Goal: Information Seeking & Learning: Compare options

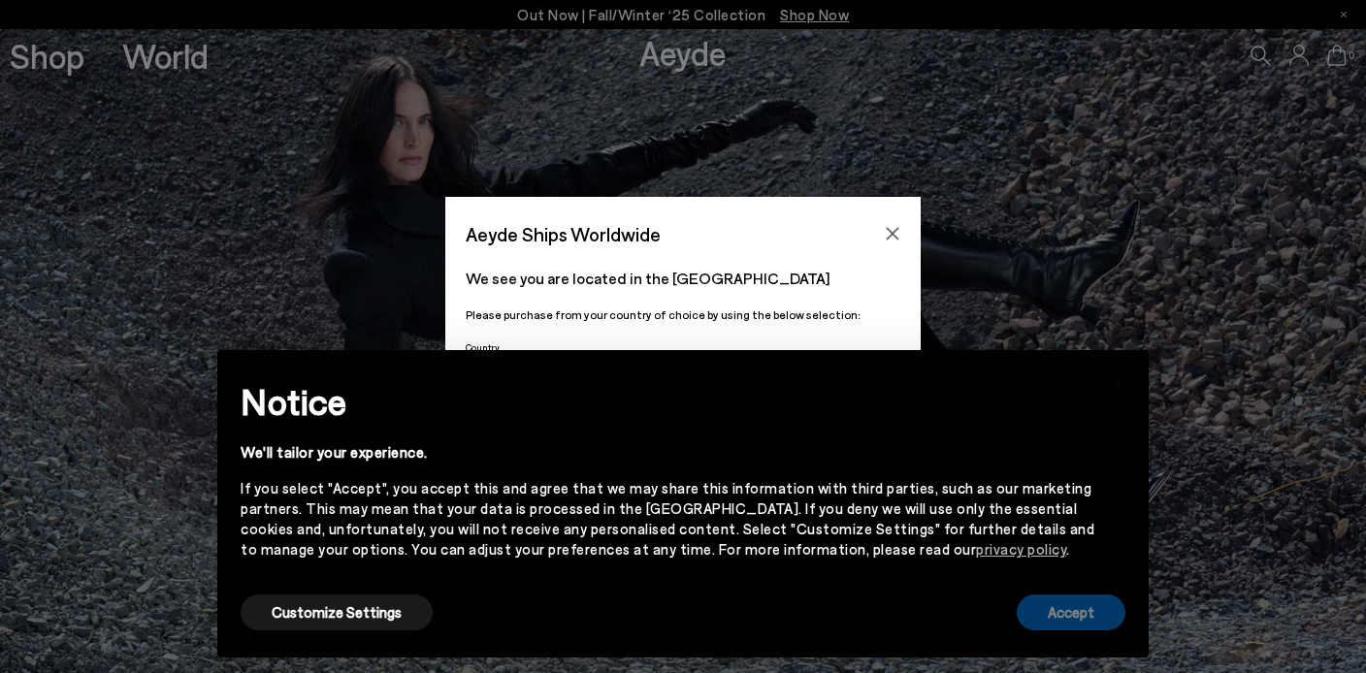
click at [1070, 609] on button "Accept" at bounding box center [1071, 613] width 109 height 36
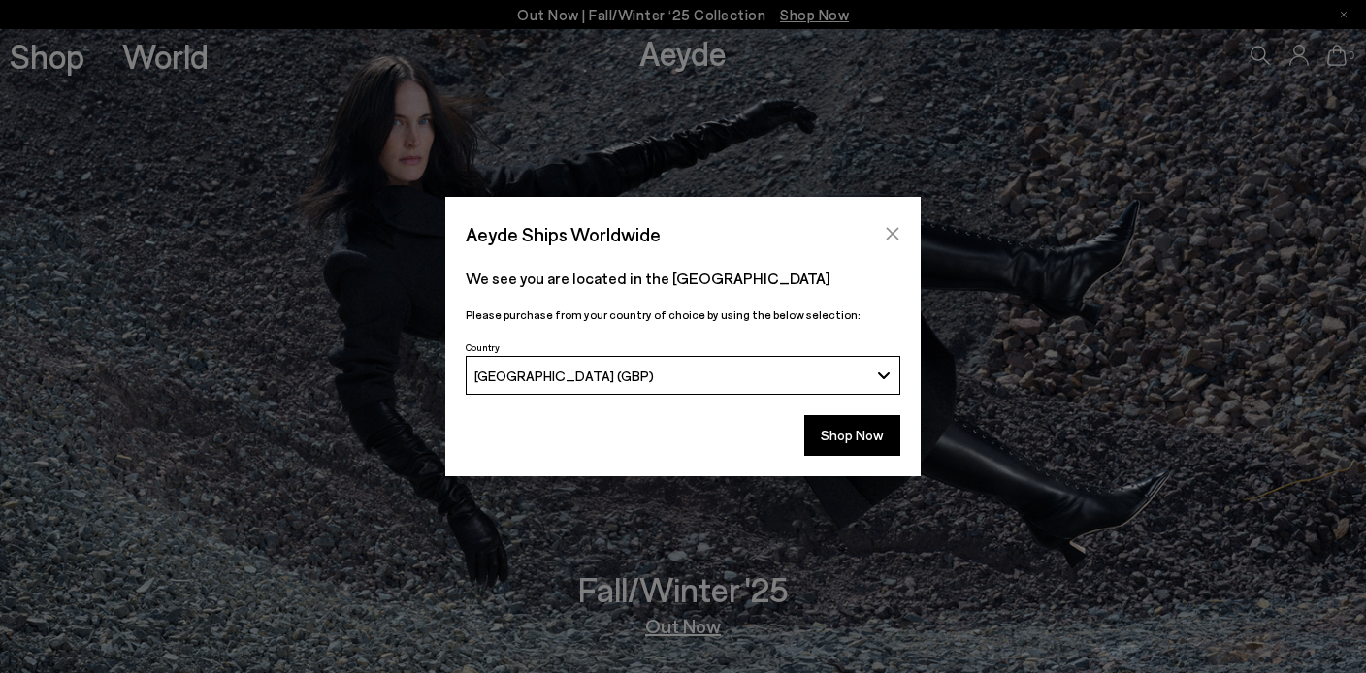
click at [887, 225] on button "Close" at bounding box center [892, 233] width 29 height 29
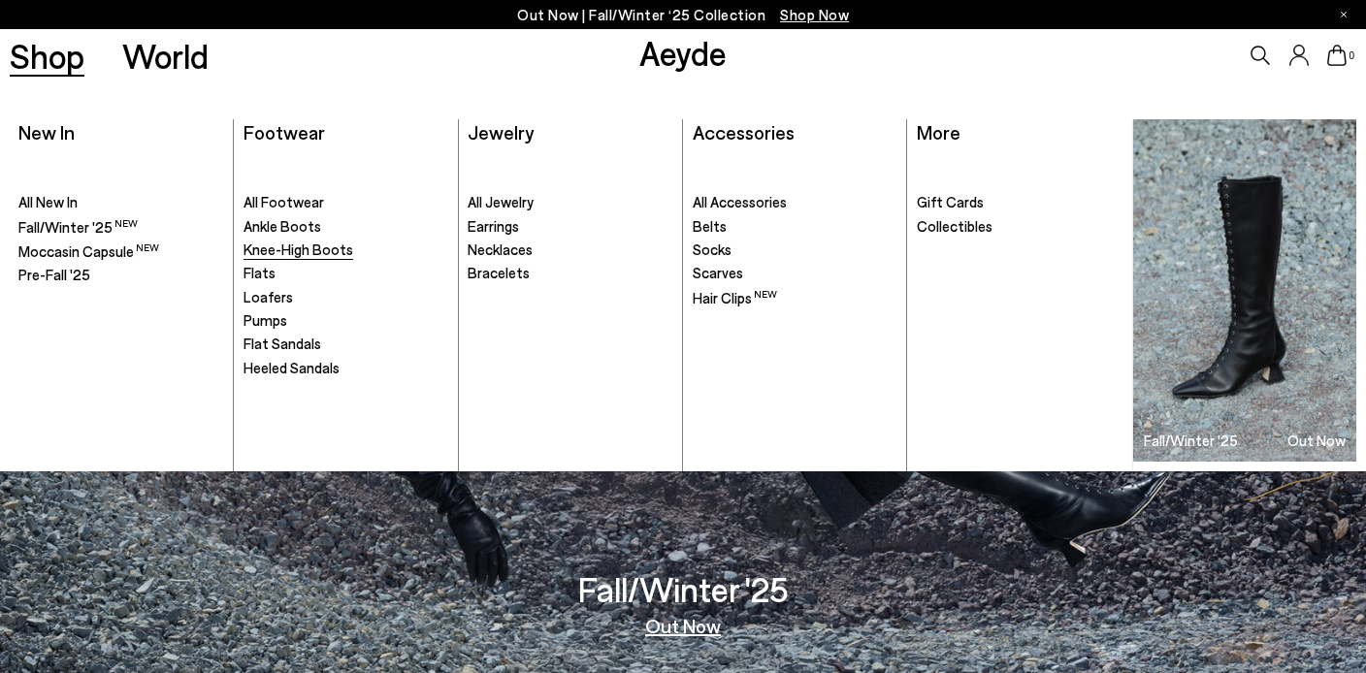
click at [288, 250] on span "Knee-High Boots" at bounding box center [299, 249] width 110 height 17
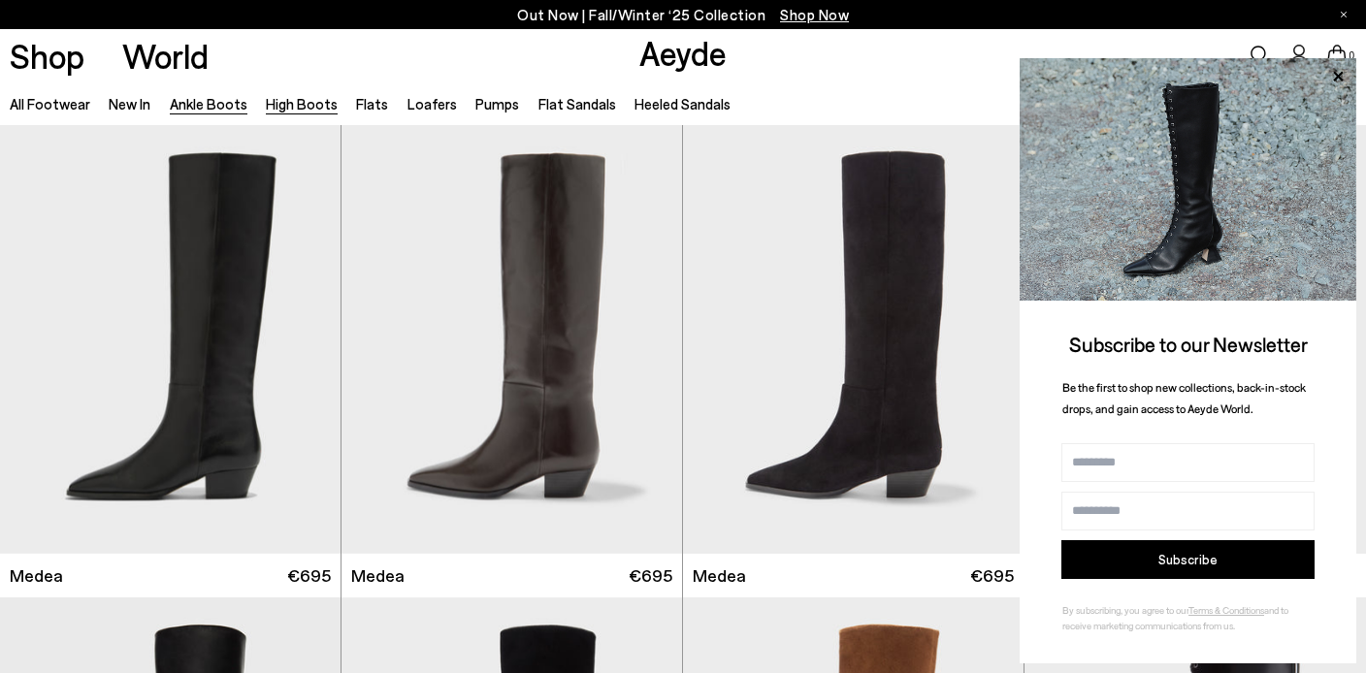
click at [216, 109] on link "Ankle Boots" at bounding box center [209, 103] width 78 height 17
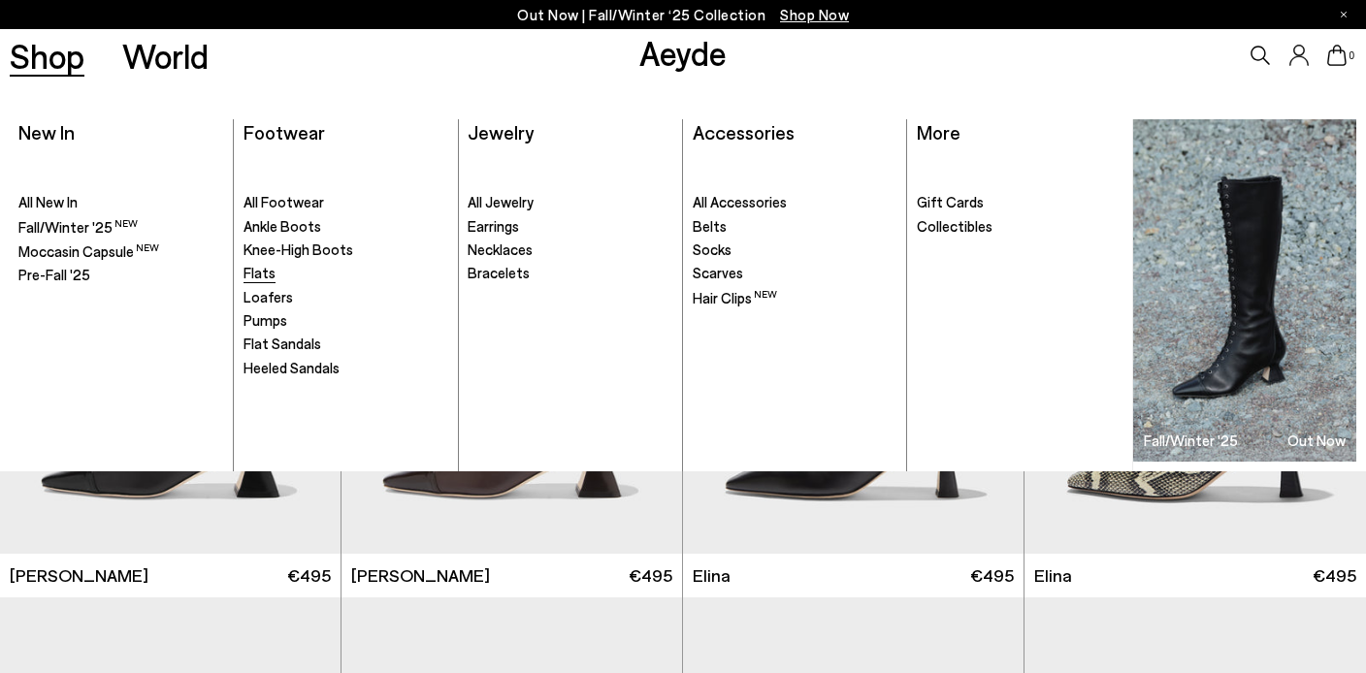
click at [263, 270] on span "Flats" at bounding box center [260, 272] width 32 height 17
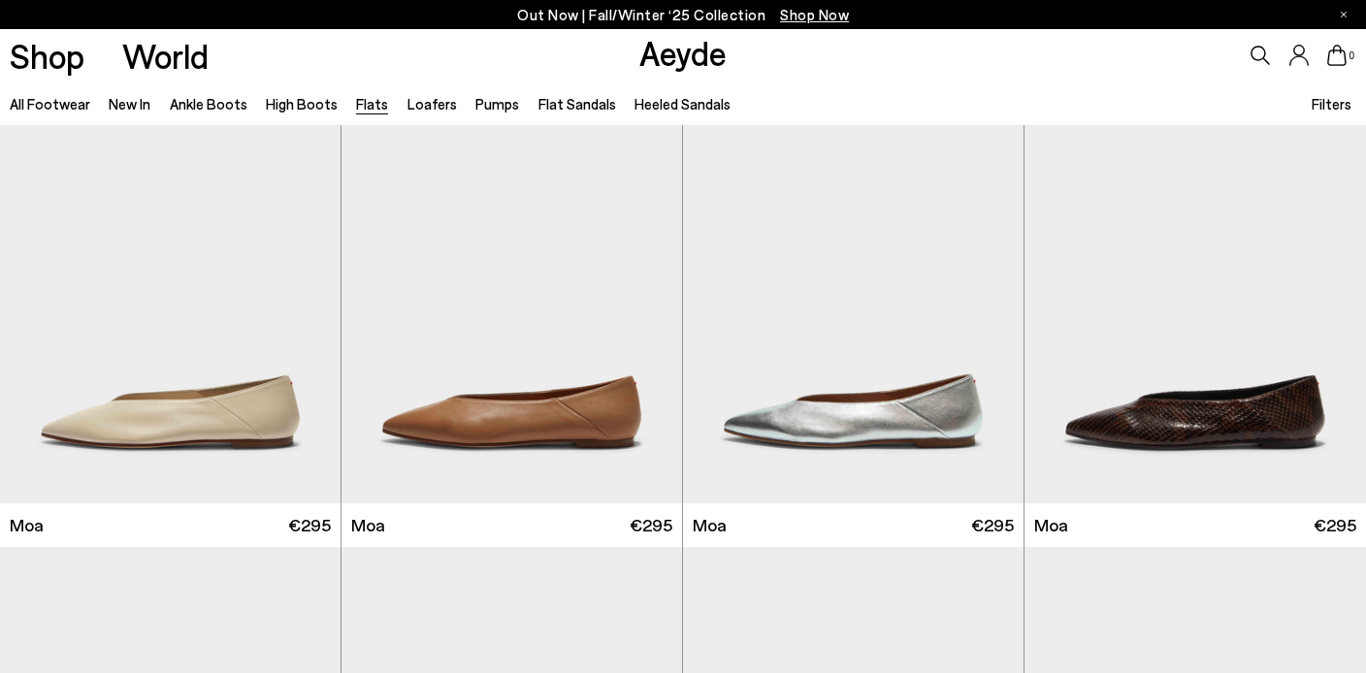
scroll to position [3357, 0]
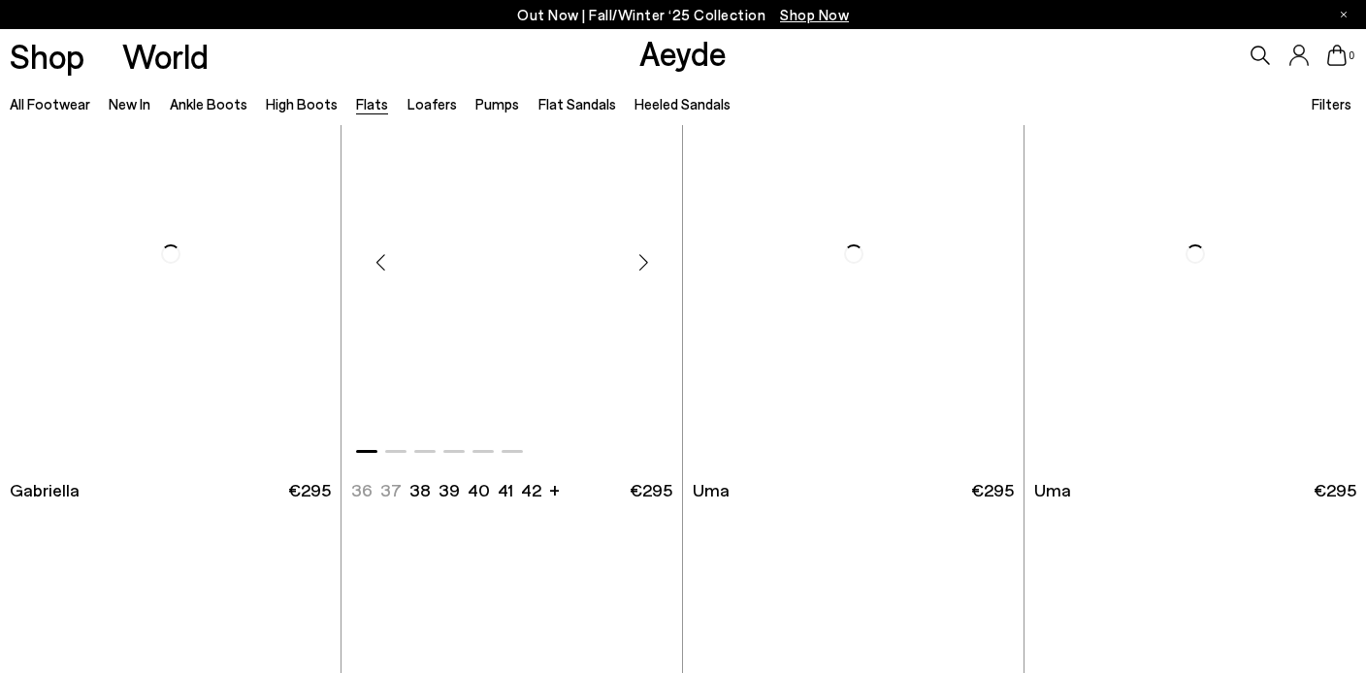
scroll to position [8584, 0]
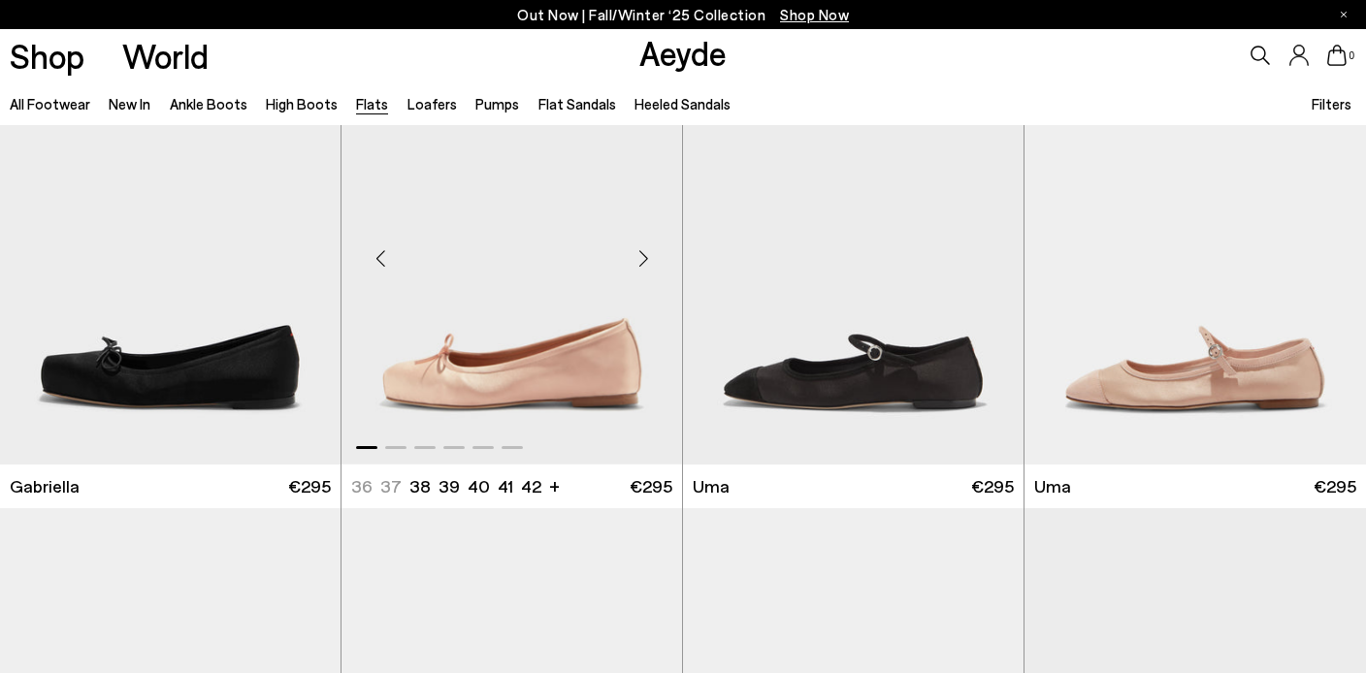
click at [402, 450] on div at bounding box center [512, 443] width 341 height 23
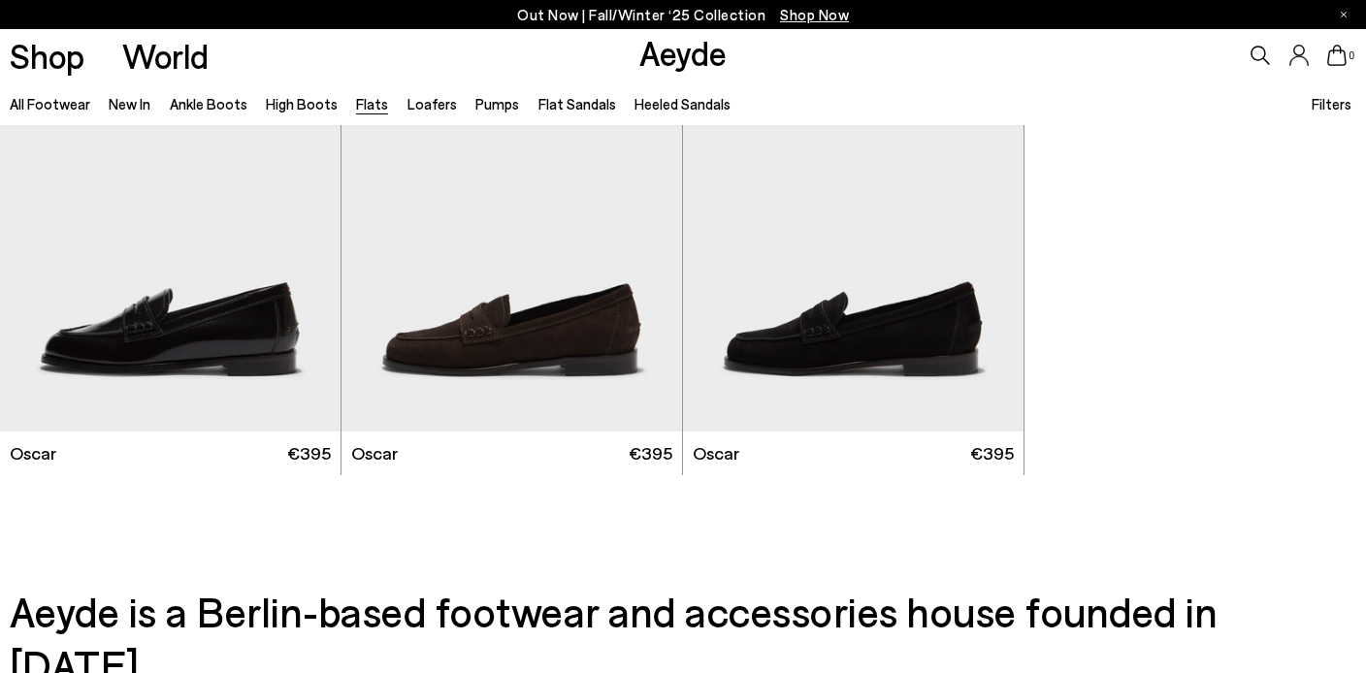
scroll to position [10033, 0]
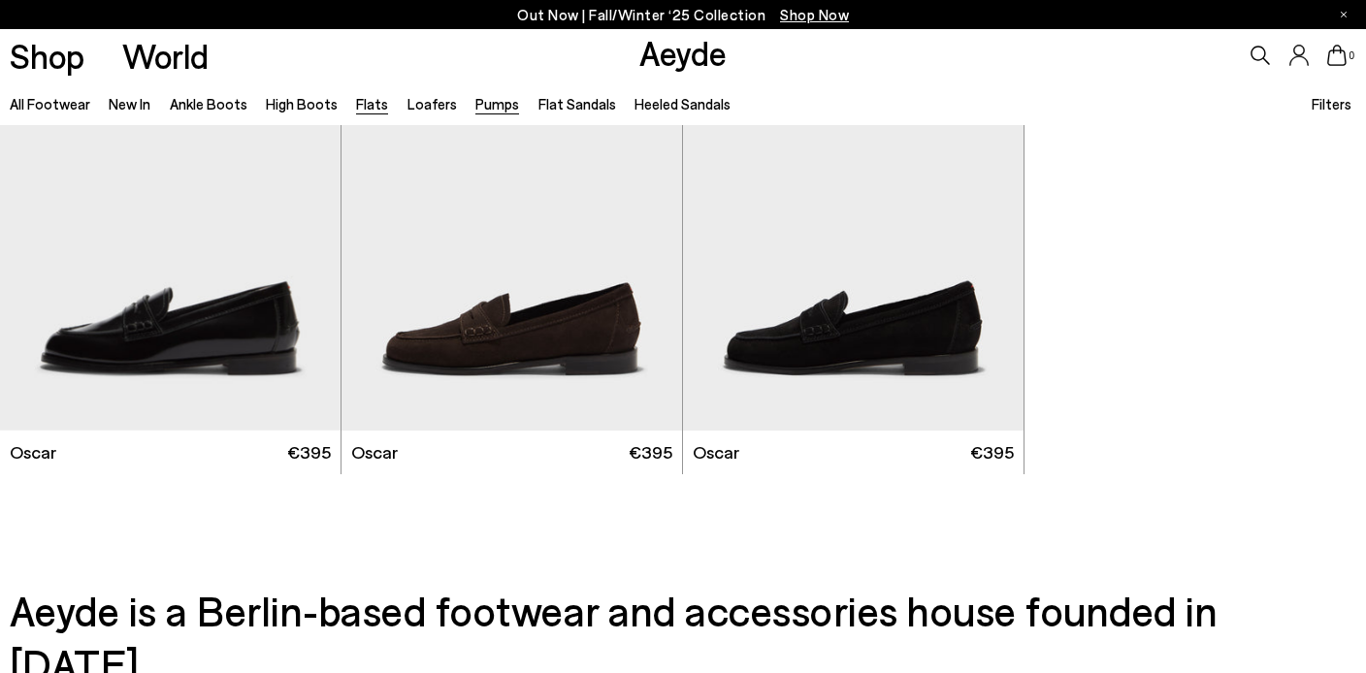
click at [475, 99] on link "Pumps" at bounding box center [497, 103] width 44 height 17
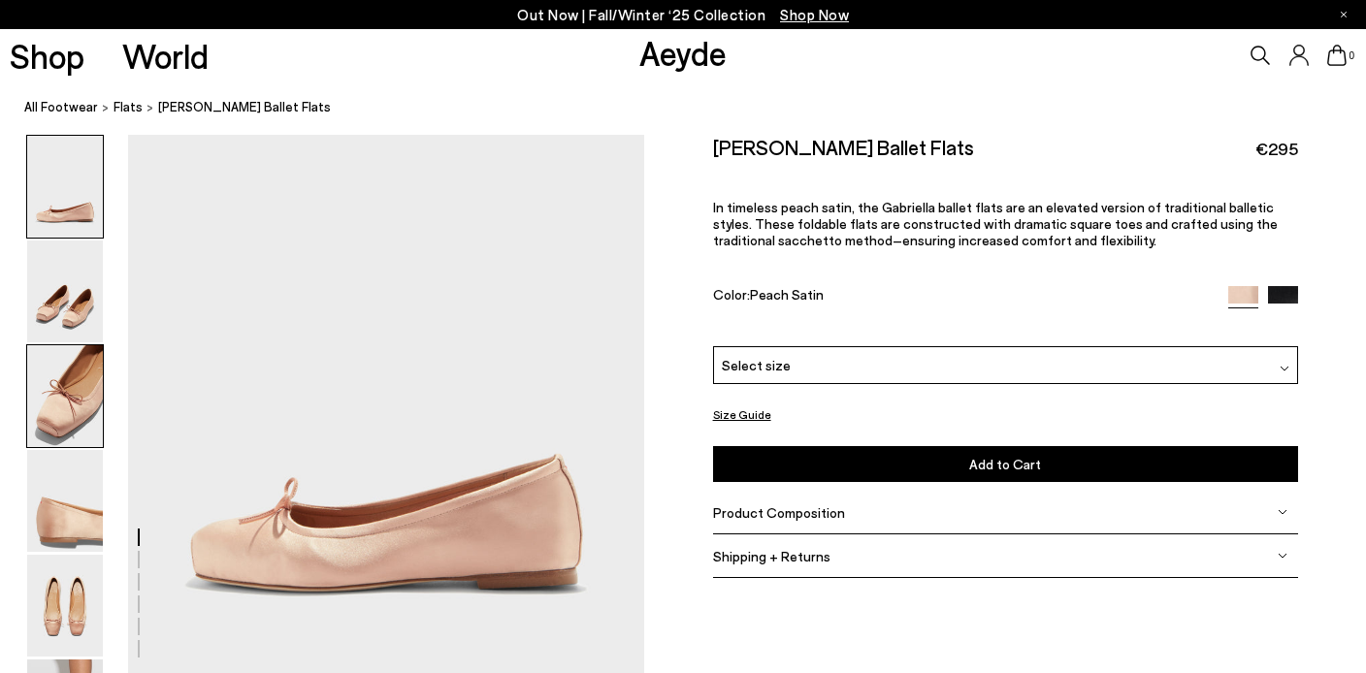
click at [71, 411] on img at bounding box center [65, 396] width 76 height 102
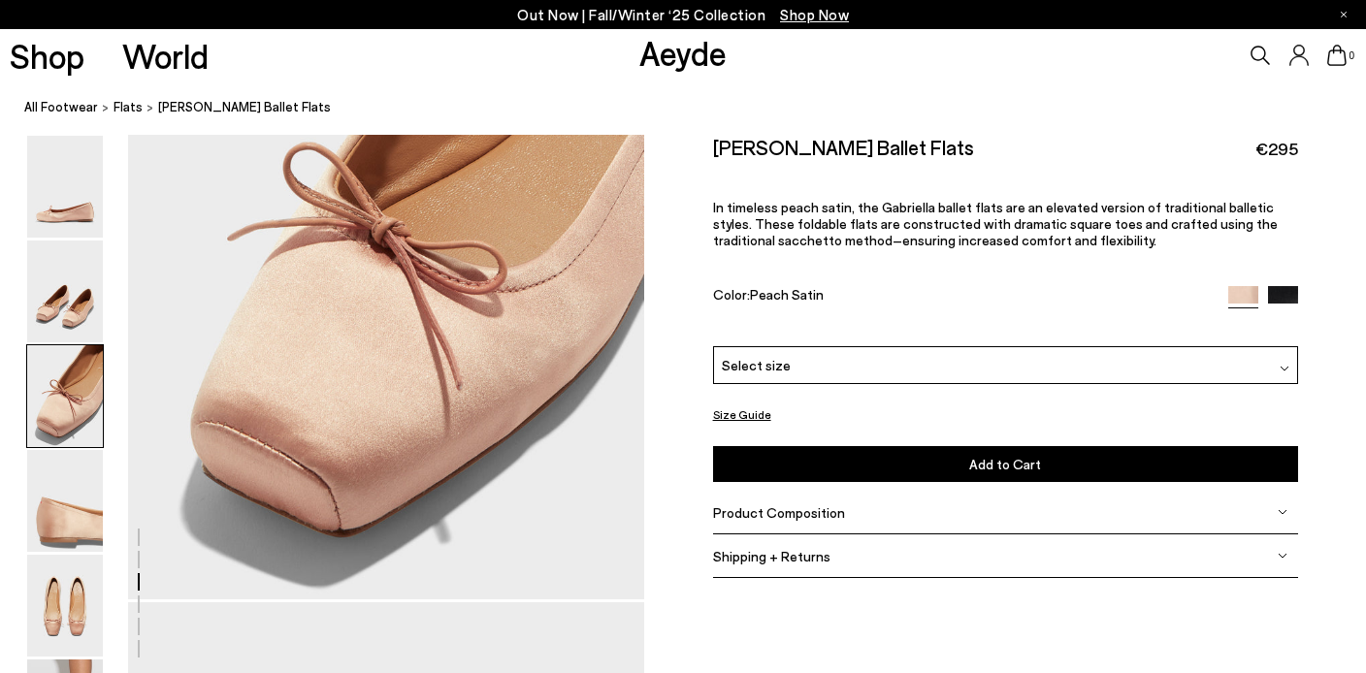
scroll to position [1462, 0]
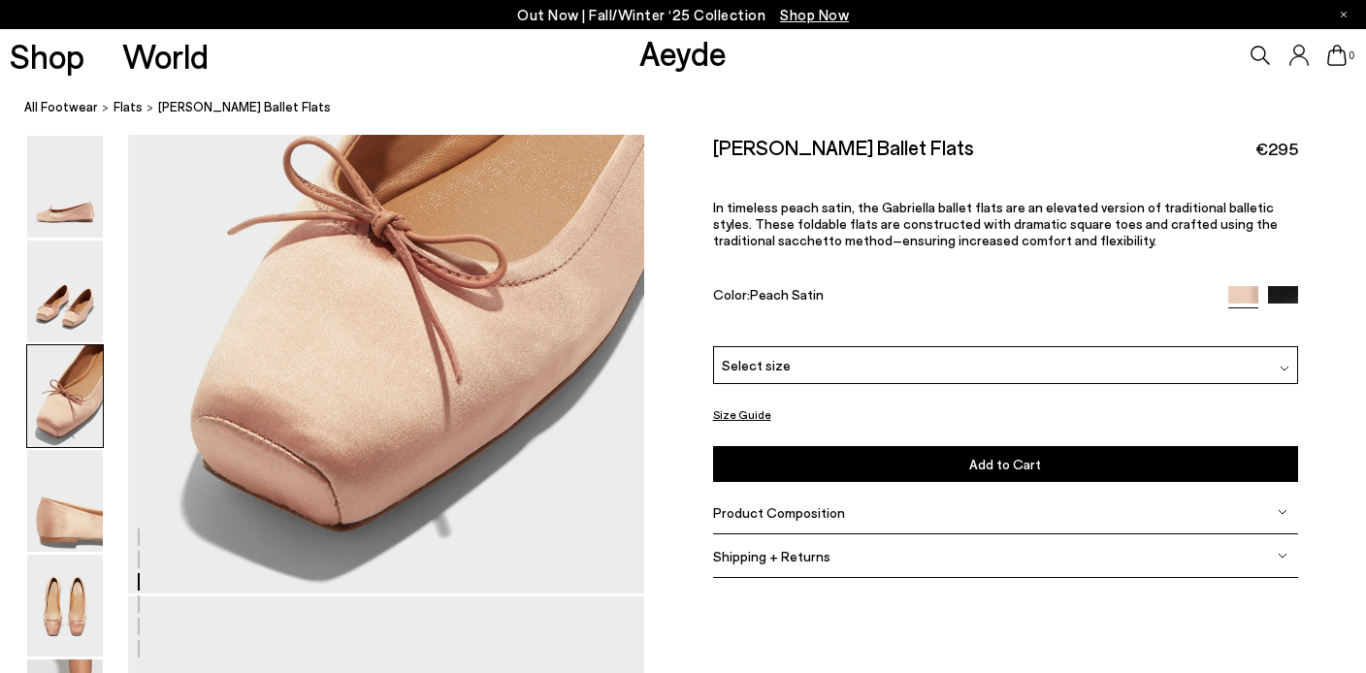
click at [1289, 292] on img at bounding box center [1283, 301] width 30 height 30
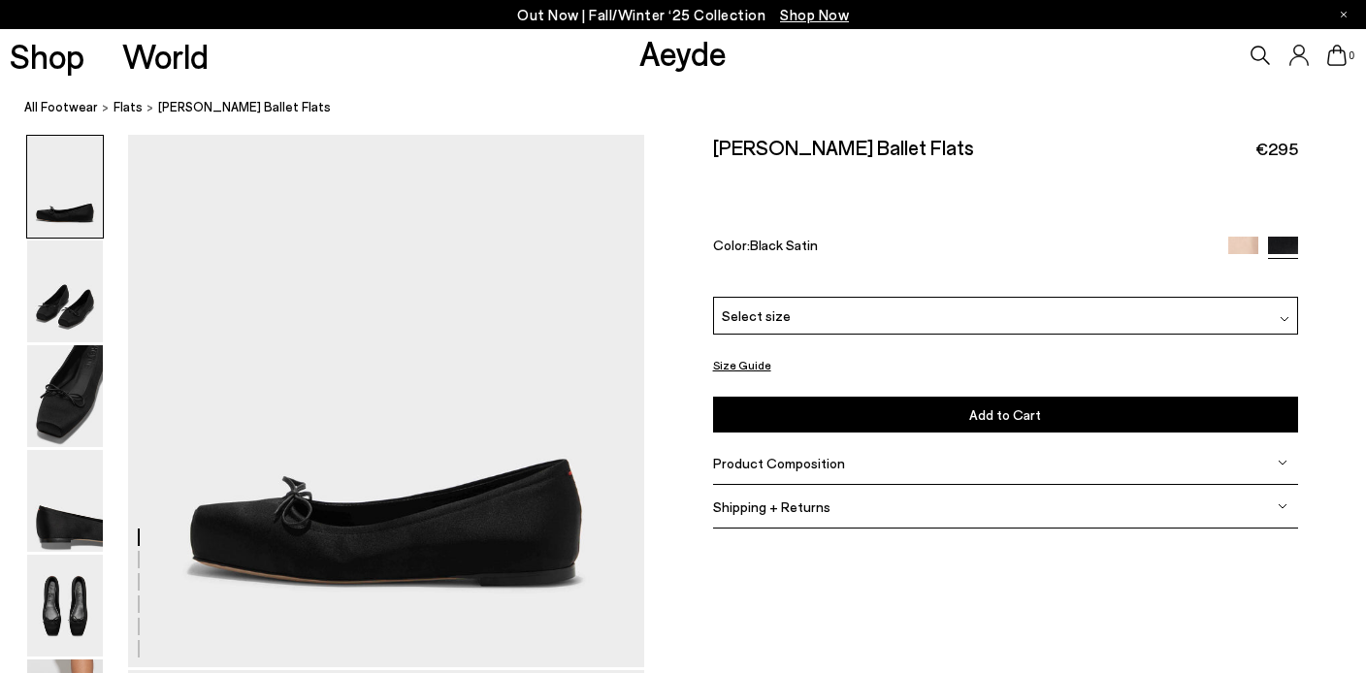
scroll to position [7, 0]
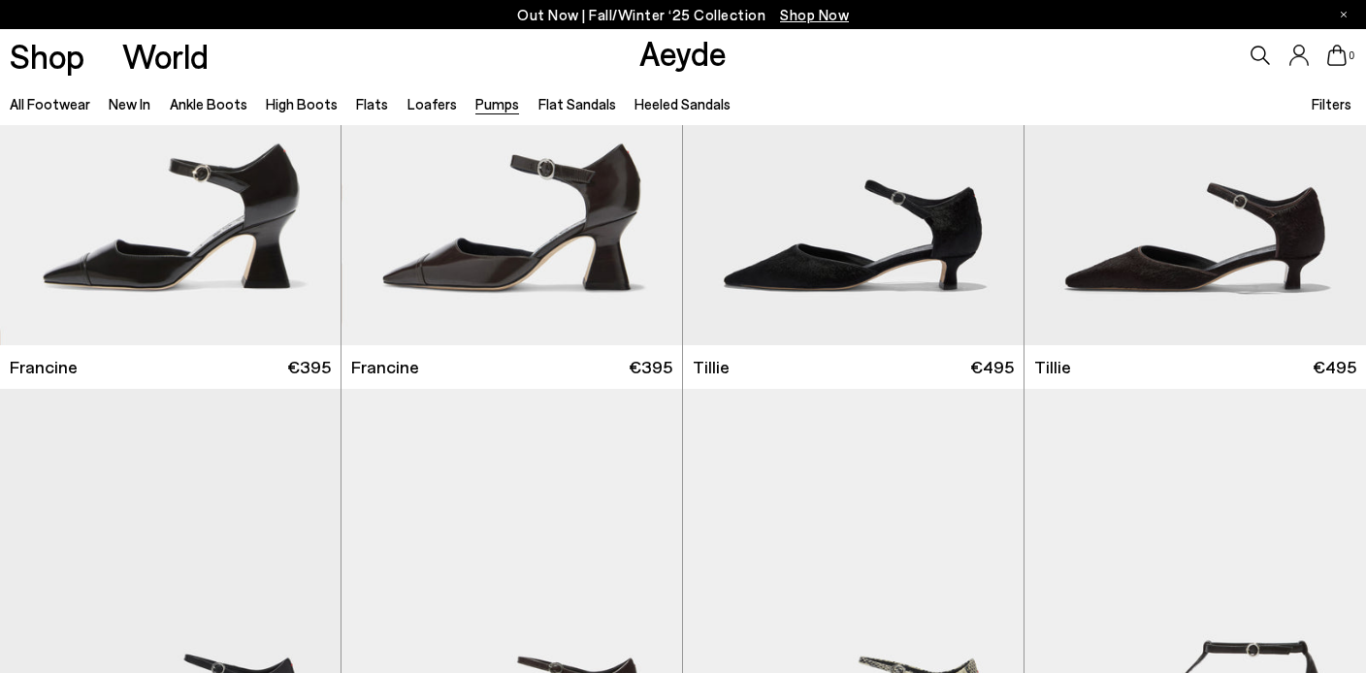
scroll to position [211, 0]
